Goal: Task Accomplishment & Management: Use online tool/utility

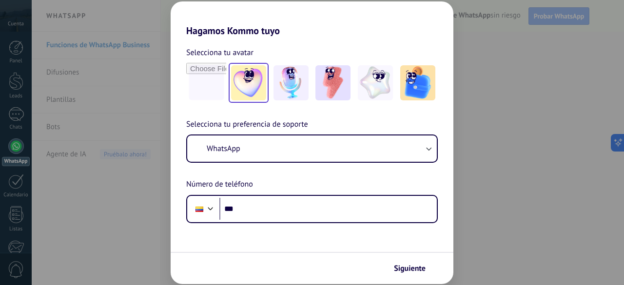
click at [249, 79] on img at bounding box center [248, 82] width 35 height 35
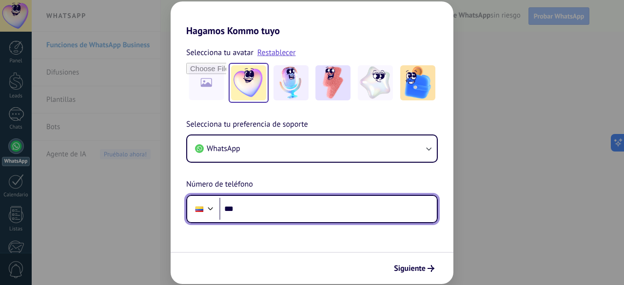
click at [270, 216] on input "***" at bounding box center [327, 209] width 217 height 22
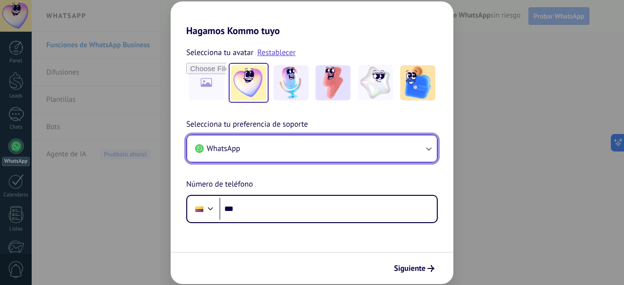
click at [273, 149] on button "WhatsApp" at bounding box center [312, 148] width 250 height 26
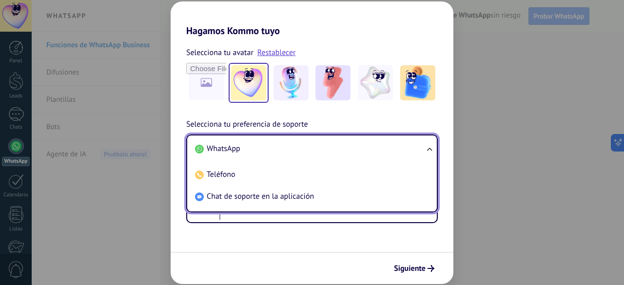
click at [273, 149] on li "WhatsApp" at bounding box center [310, 149] width 238 height 22
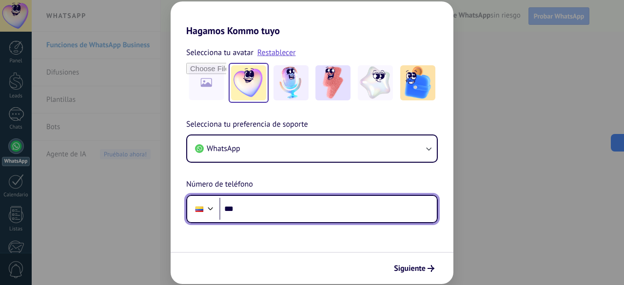
click at [256, 212] on input "***" at bounding box center [327, 209] width 217 height 22
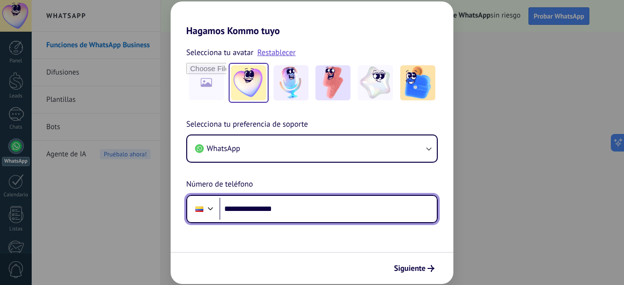
type input "**********"
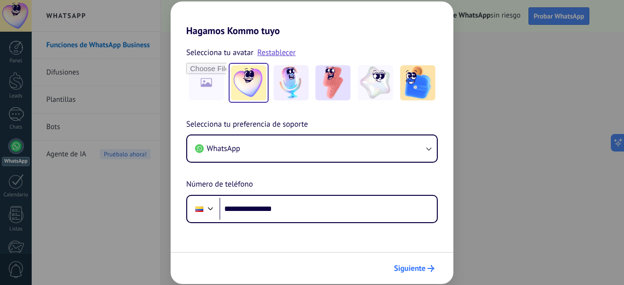
click at [424, 269] on span "Siguiente" at bounding box center [410, 268] width 32 height 7
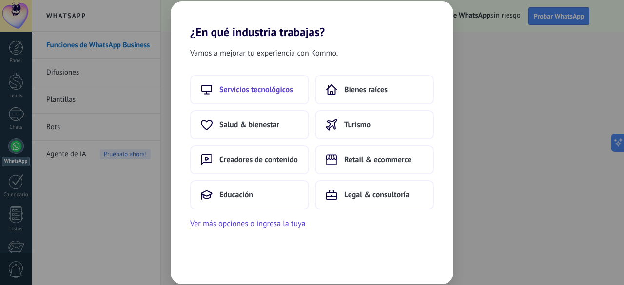
click at [266, 90] on span "Servicios tecnológicos" at bounding box center [256, 90] width 74 height 10
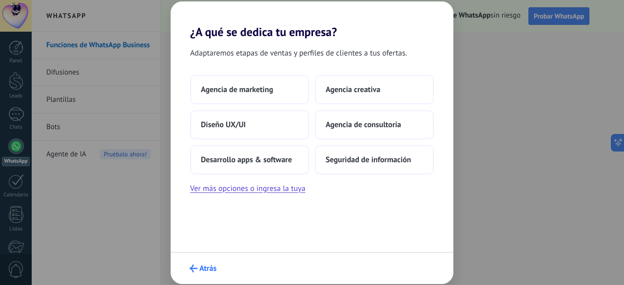
click at [202, 271] on span "Atrás" at bounding box center [207, 268] width 17 height 7
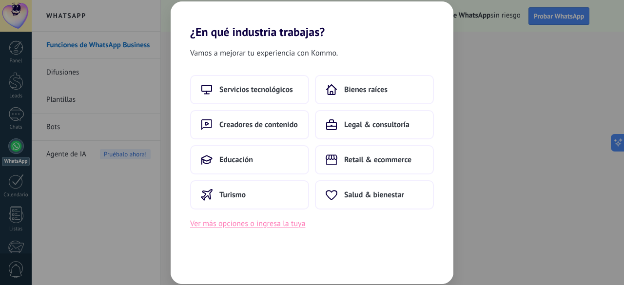
click at [266, 223] on button "Ver más opciones o ingresa la tuya" at bounding box center [247, 223] width 115 height 13
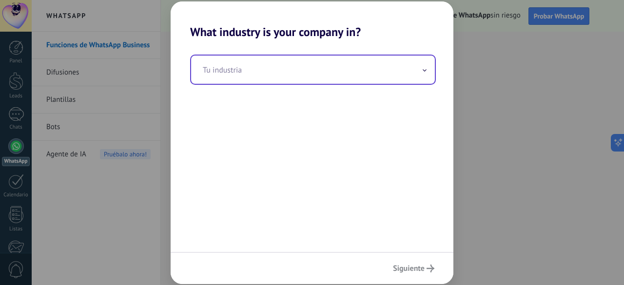
click at [254, 71] on input "text" at bounding box center [313, 70] width 244 height 28
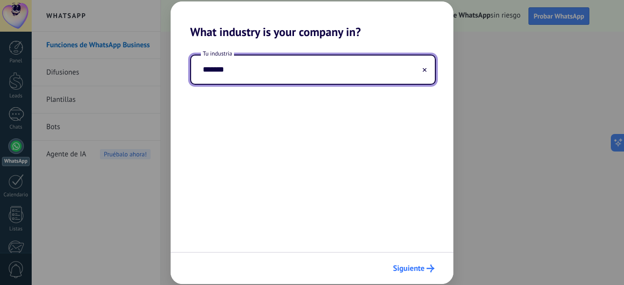
type input "*******"
click at [410, 270] on span "Siguiente" at bounding box center [409, 268] width 32 height 7
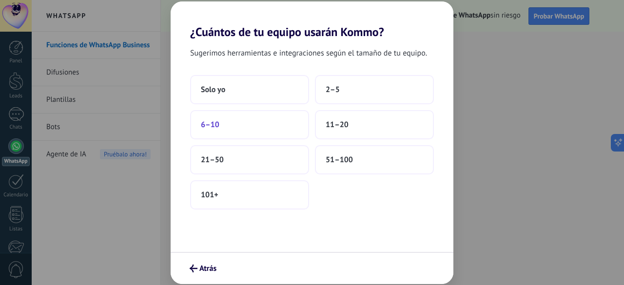
click at [256, 128] on button "6–10" at bounding box center [249, 124] width 119 height 29
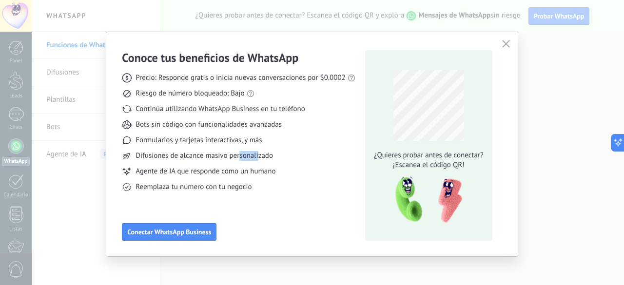
drag, startPoint x: 239, startPoint y: 163, endPoint x: 257, endPoint y: 149, distance: 23.2
click at [257, 149] on div "Precio: Responde gratis o inicia nuevas conversaciones por $0.0002 Riesgo de nú…" at bounding box center [238, 128] width 233 height 127
click at [506, 44] on icon "button" at bounding box center [506, 44] width 8 height 8
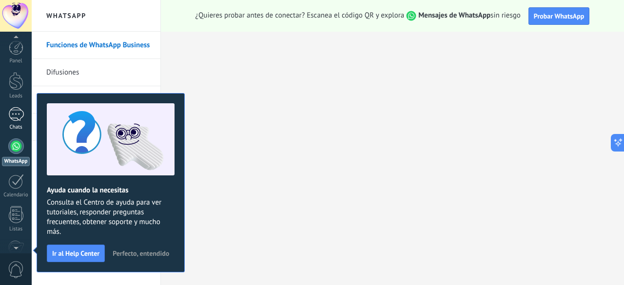
click at [19, 121] on link "Chats" at bounding box center [16, 118] width 32 height 23
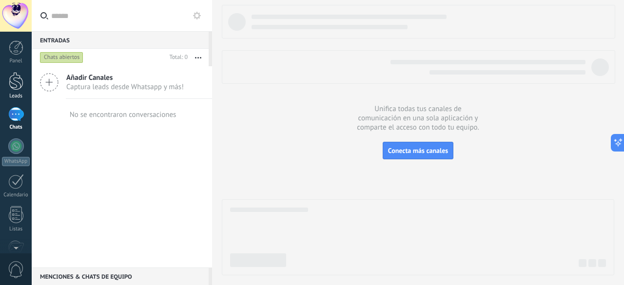
click at [21, 91] on link "Leads" at bounding box center [16, 85] width 32 height 27
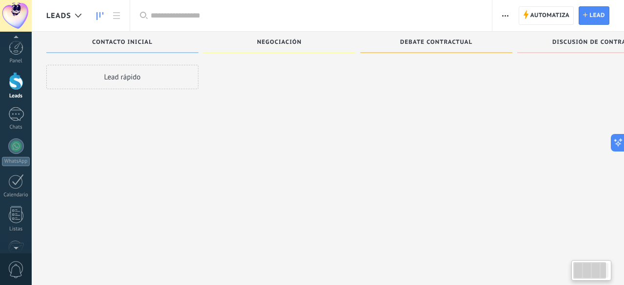
scroll to position [11, 0]
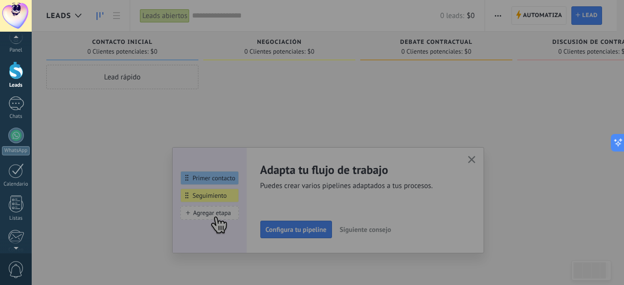
click at [261, 111] on div at bounding box center [344, 142] width 624 height 285
click at [472, 158] on div at bounding box center [344, 142] width 624 height 285
click at [270, 229] on div at bounding box center [344, 142] width 624 height 285
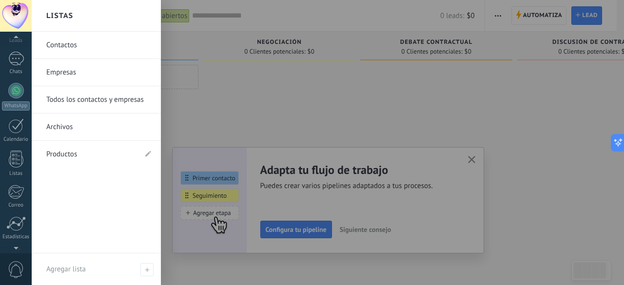
scroll to position [71, 0]
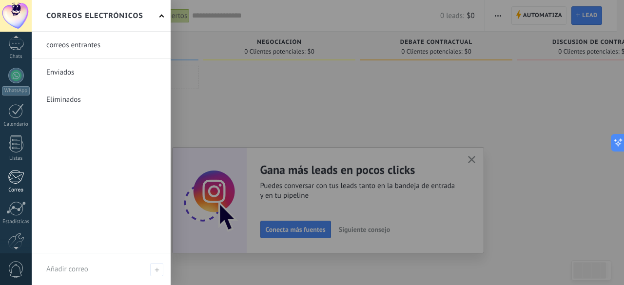
click at [12, 172] on div at bounding box center [16, 177] width 16 height 15
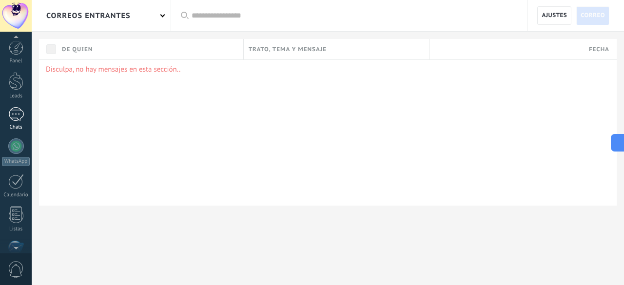
click at [16, 120] on div at bounding box center [16, 114] width 16 height 14
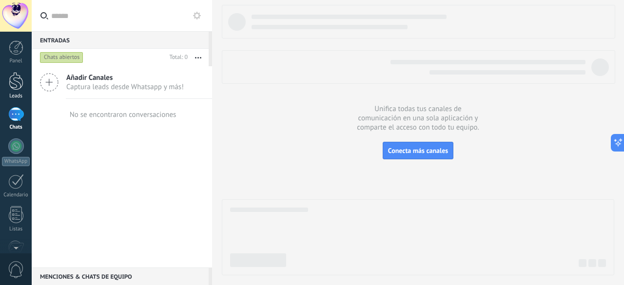
click at [25, 79] on link "Leads" at bounding box center [16, 85] width 32 height 27
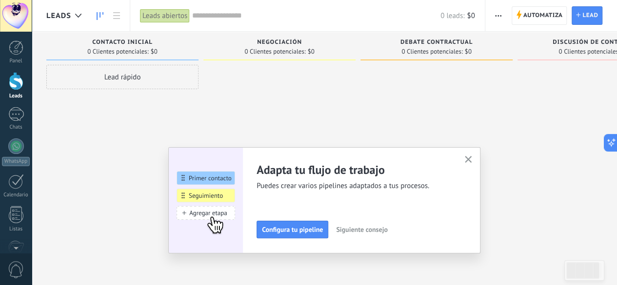
click at [470, 158] on use "button" at bounding box center [467, 159] width 7 height 7
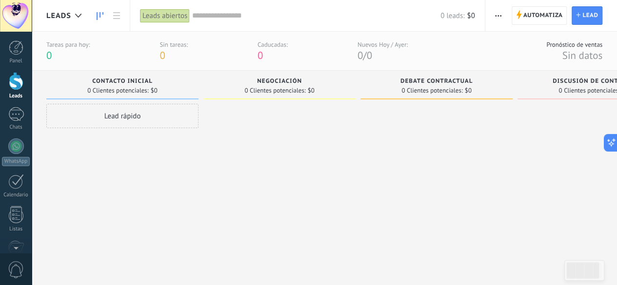
click at [82, 105] on div "Lead rápido" at bounding box center [122, 116] width 152 height 24
click at [101, 110] on div "Lead rápido" at bounding box center [122, 116] width 152 height 24
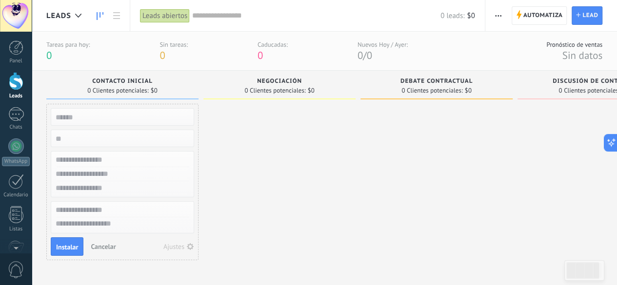
click at [85, 116] on input "text" at bounding box center [121, 117] width 142 height 14
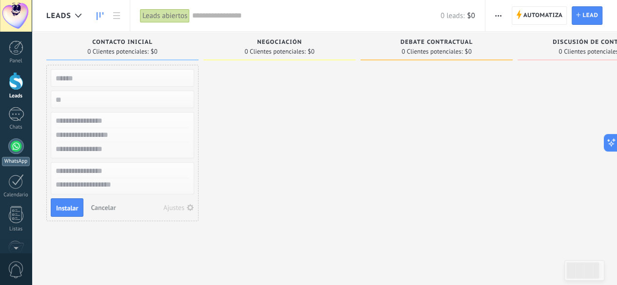
click at [13, 154] on link "WhatsApp" at bounding box center [16, 152] width 32 height 28
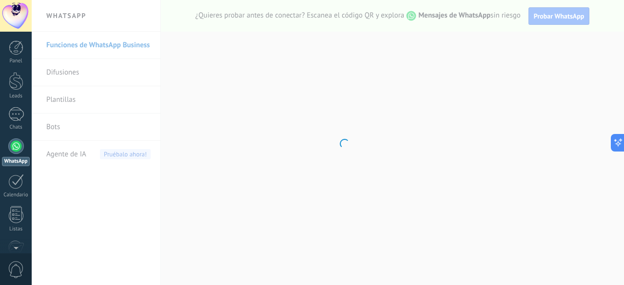
click at [92, 71] on body ".abccls-1,.abccls-2{fill-rule:evenodd}.abccls-2{fill:#fff} .abfcls-1{fill:none}…" at bounding box center [312, 142] width 624 height 285
click at [59, 70] on body ".abccls-1,.abccls-2{fill-rule:evenodd}.abccls-2{fill:#fff} .abfcls-1{fill:none}…" at bounding box center [312, 142] width 624 height 285
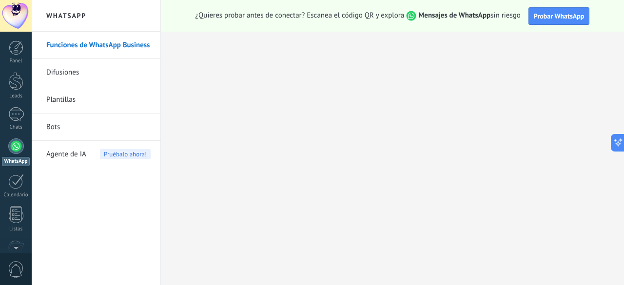
click at [61, 98] on link "Plantillas" at bounding box center [98, 99] width 104 height 27
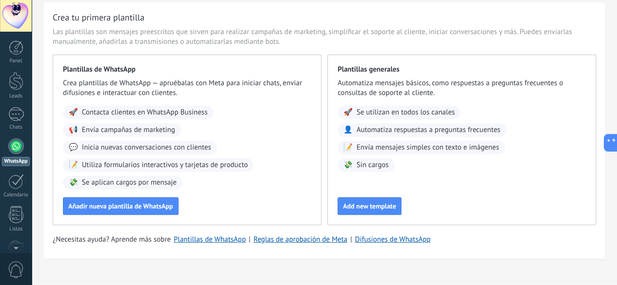
scroll to position [53, 0]
